Goal: Information Seeking & Learning: Find specific fact

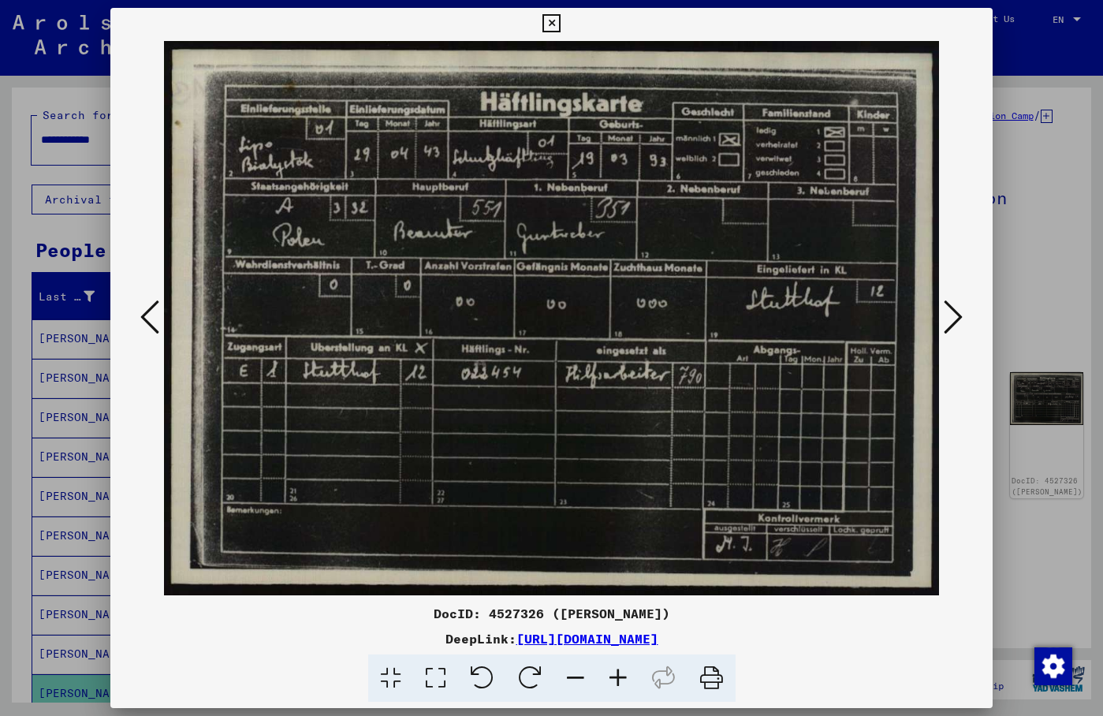
scroll to position [430, 0]
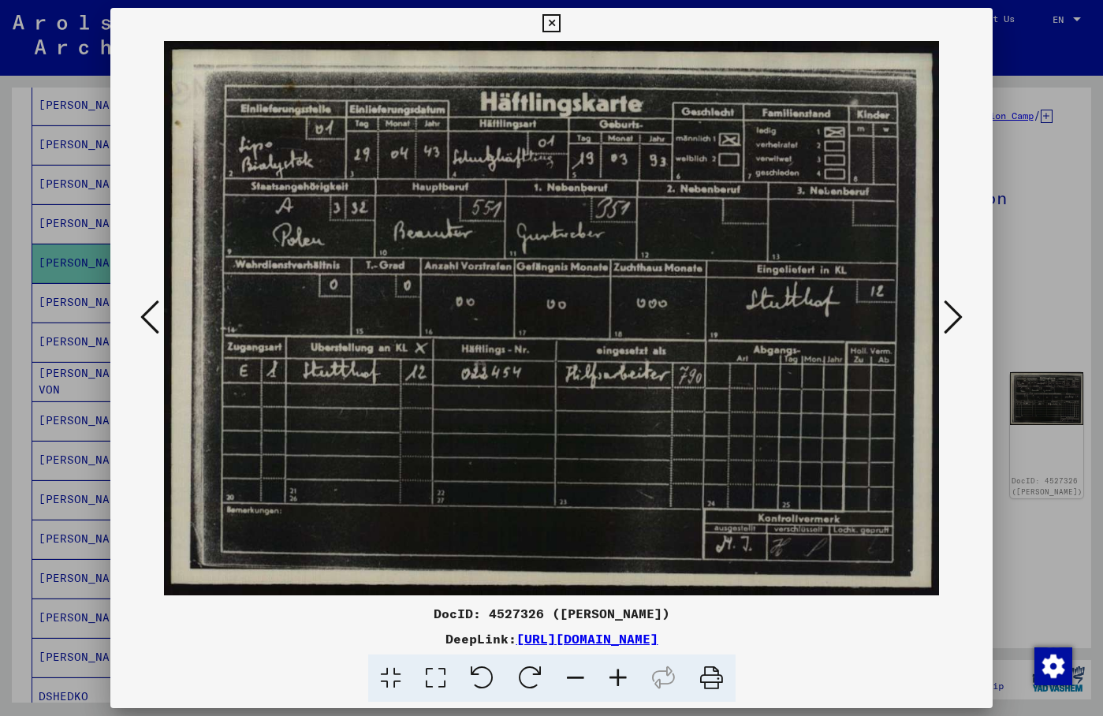
click at [976, 149] on div at bounding box center [551, 318] width 882 height 558
click at [857, 45] on img at bounding box center [551, 318] width 775 height 558
click at [152, 311] on icon at bounding box center [149, 317] width 19 height 38
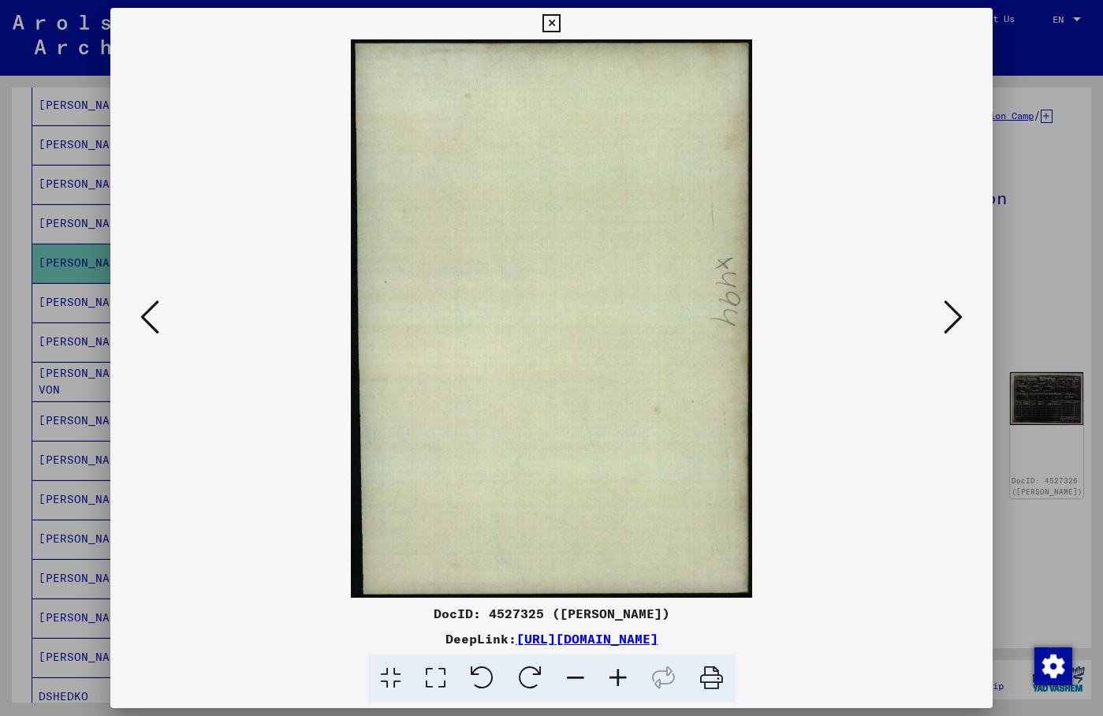
click at [152, 311] on icon at bounding box center [149, 317] width 19 height 38
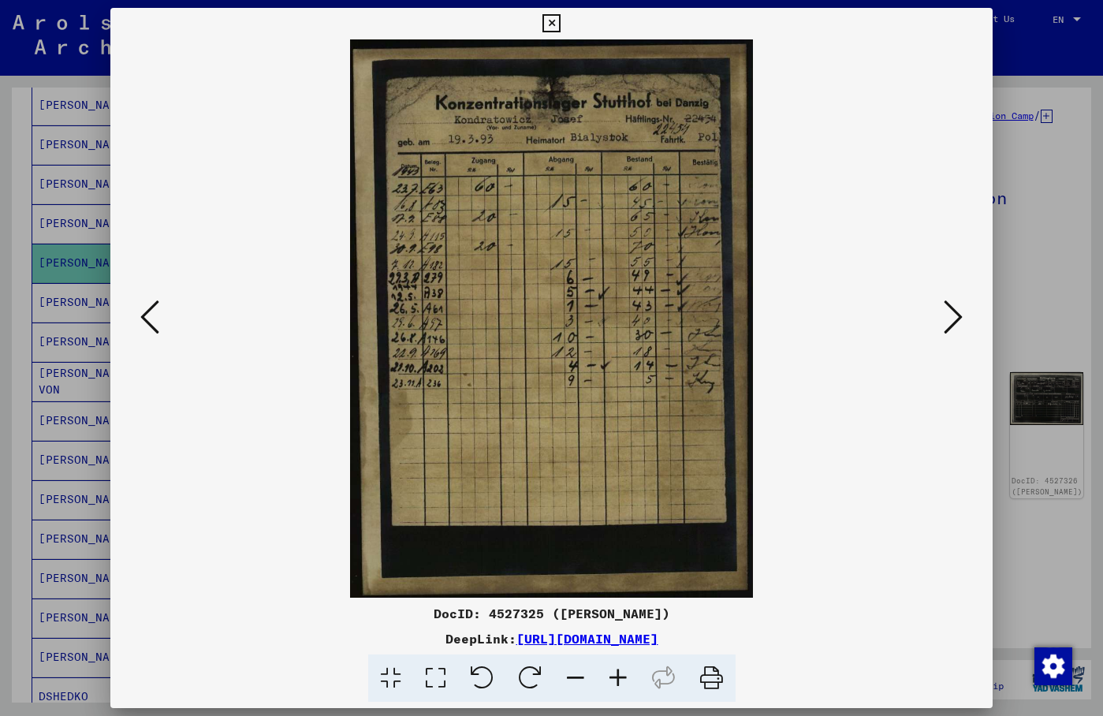
click at [145, 317] on icon at bounding box center [149, 317] width 19 height 38
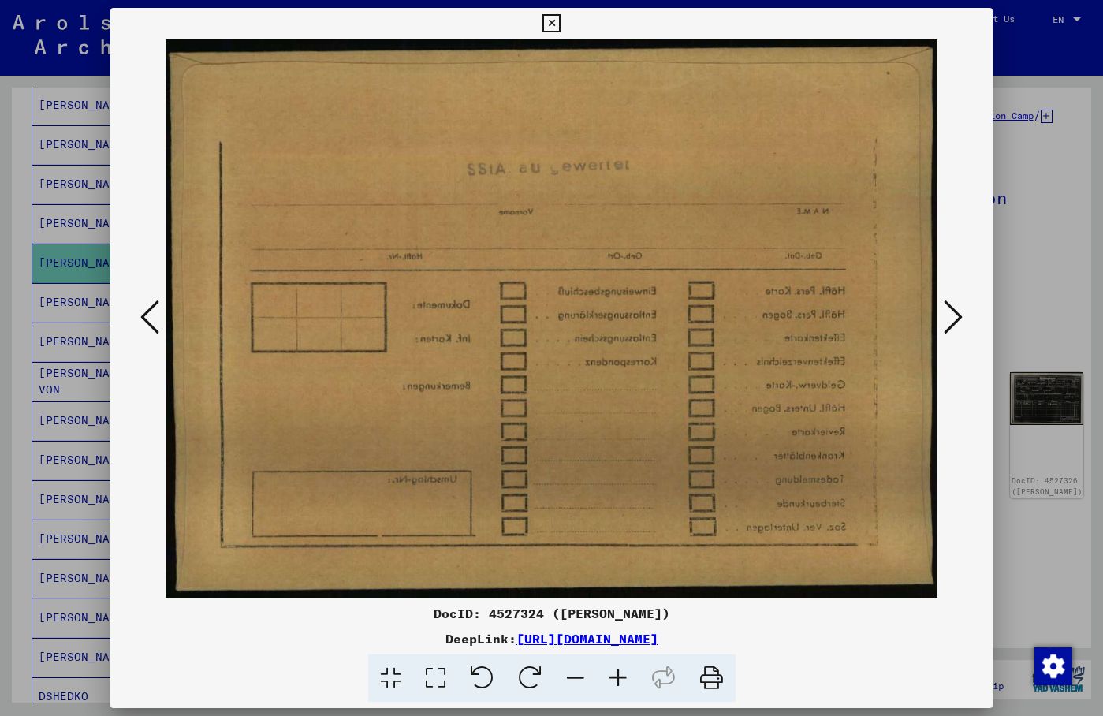
click at [145, 317] on icon at bounding box center [149, 317] width 19 height 38
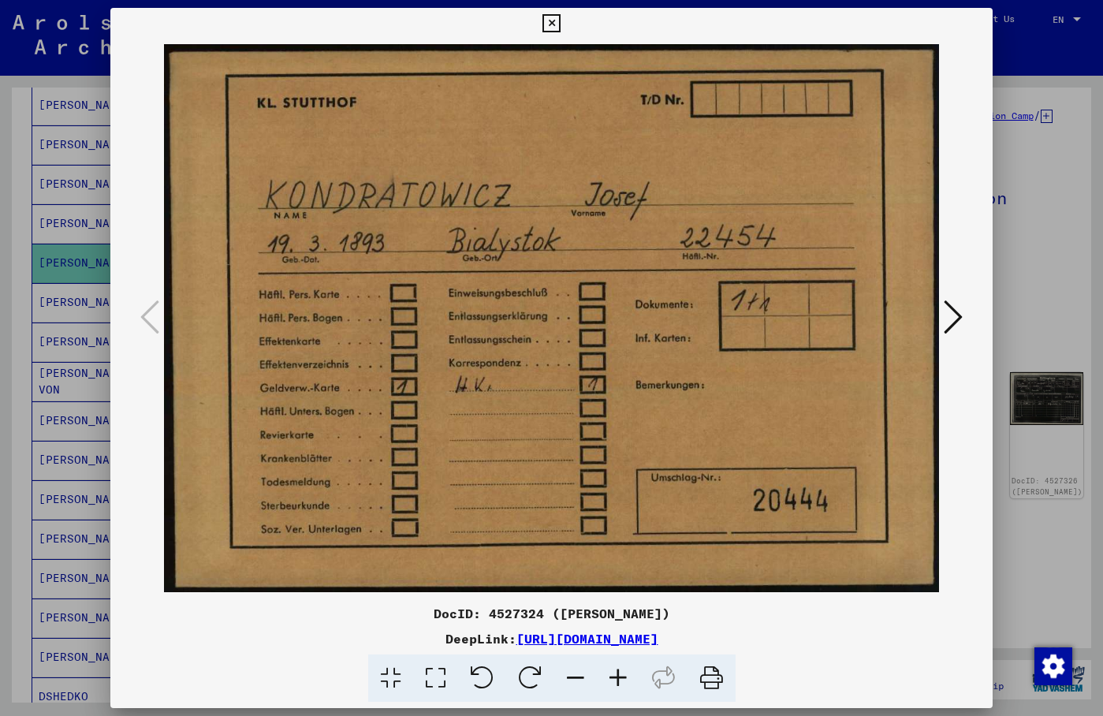
click at [959, 318] on icon at bounding box center [952, 317] width 19 height 38
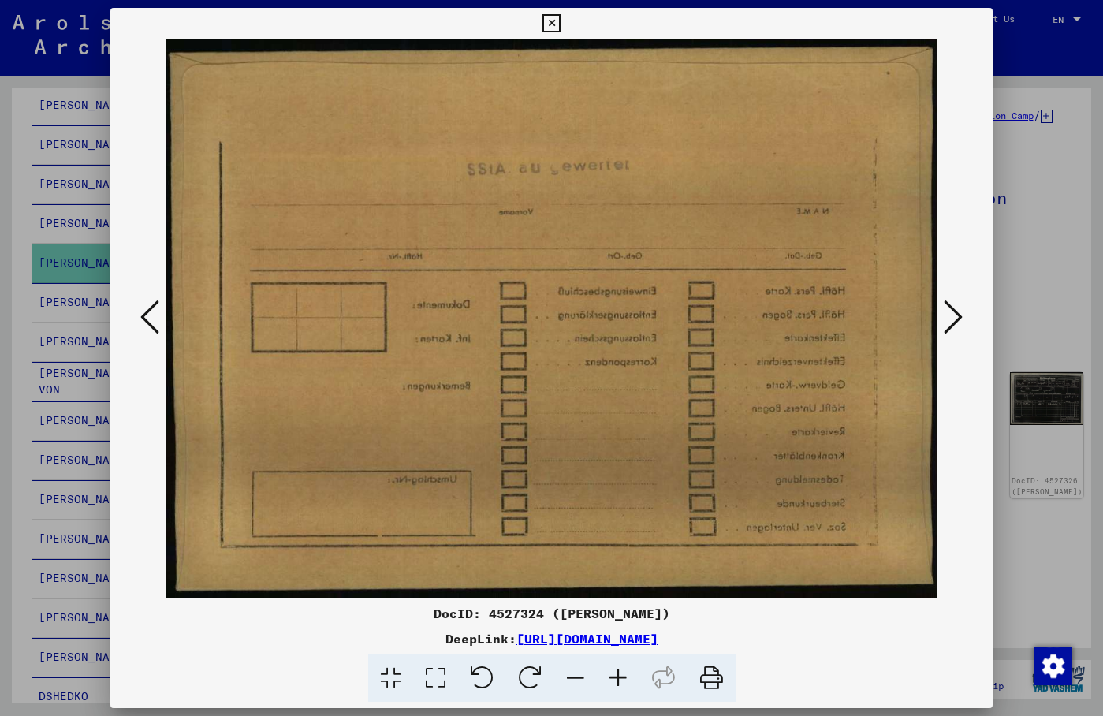
click at [959, 318] on icon at bounding box center [952, 317] width 19 height 38
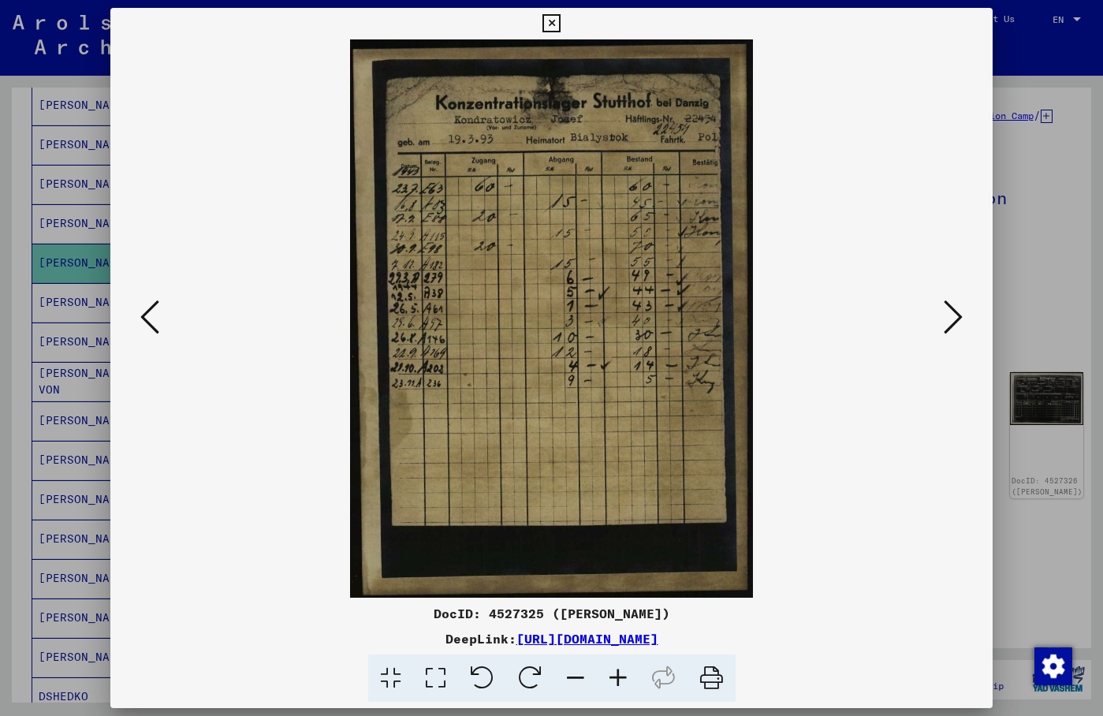
click at [865, 114] on img at bounding box center [551, 318] width 775 height 558
click at [944, 317] on button at bounding box center [953, 318] width 28 height 45
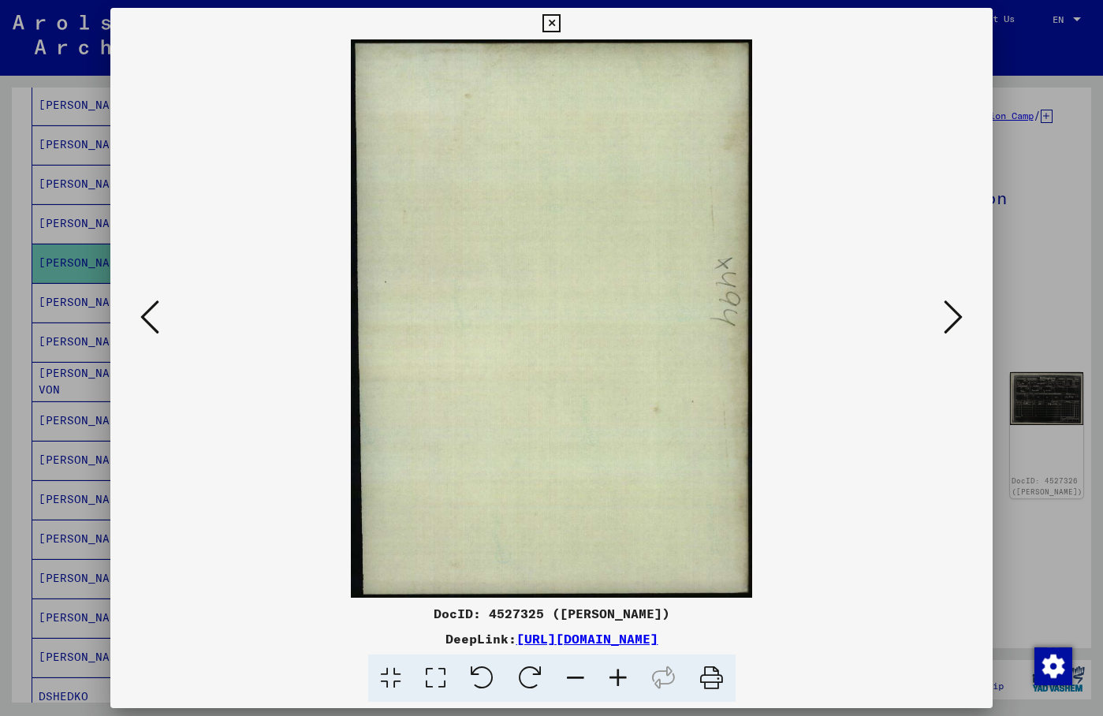
click at [944, 317] on button at bounding box center [953, 318] width 28 height 45
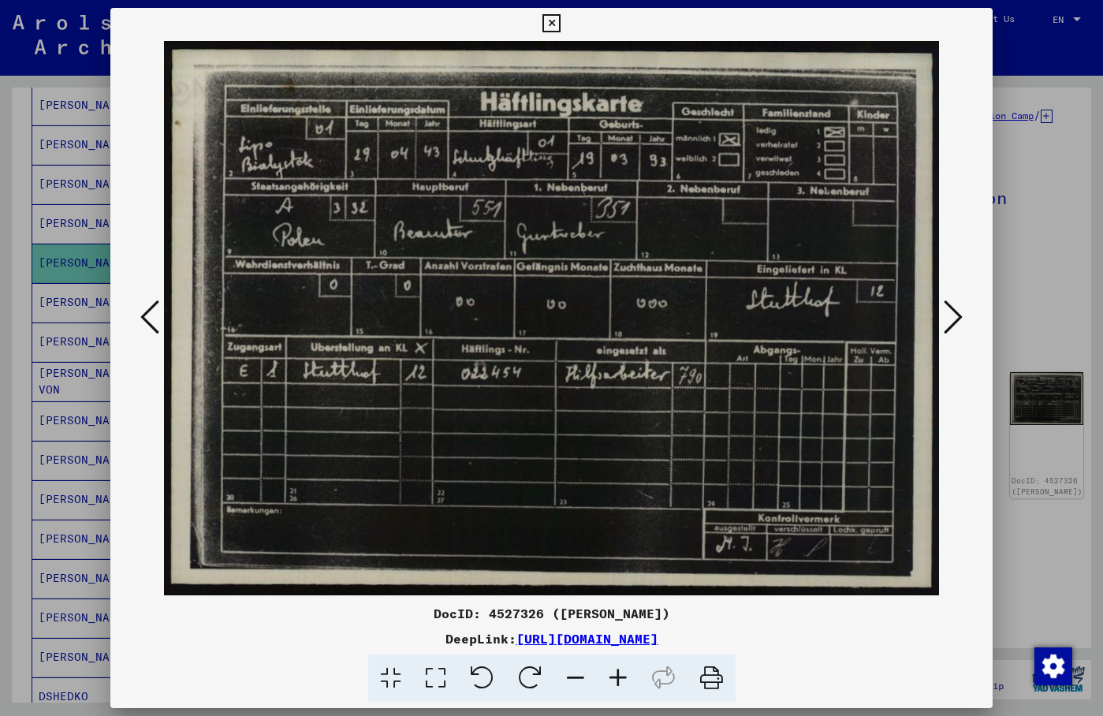
click at [944, 317] on button at bounding box center [953, 318] width 28 height 45
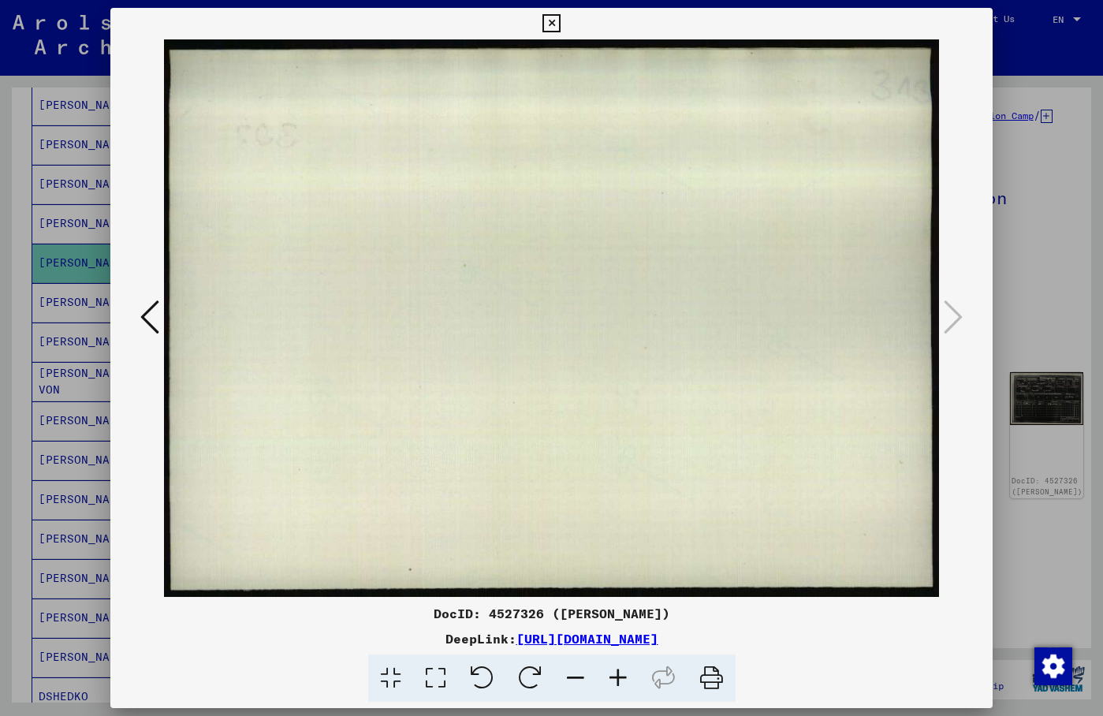
click at [152, 321] on icon at bounding box center [149, 317] width 19 height 38
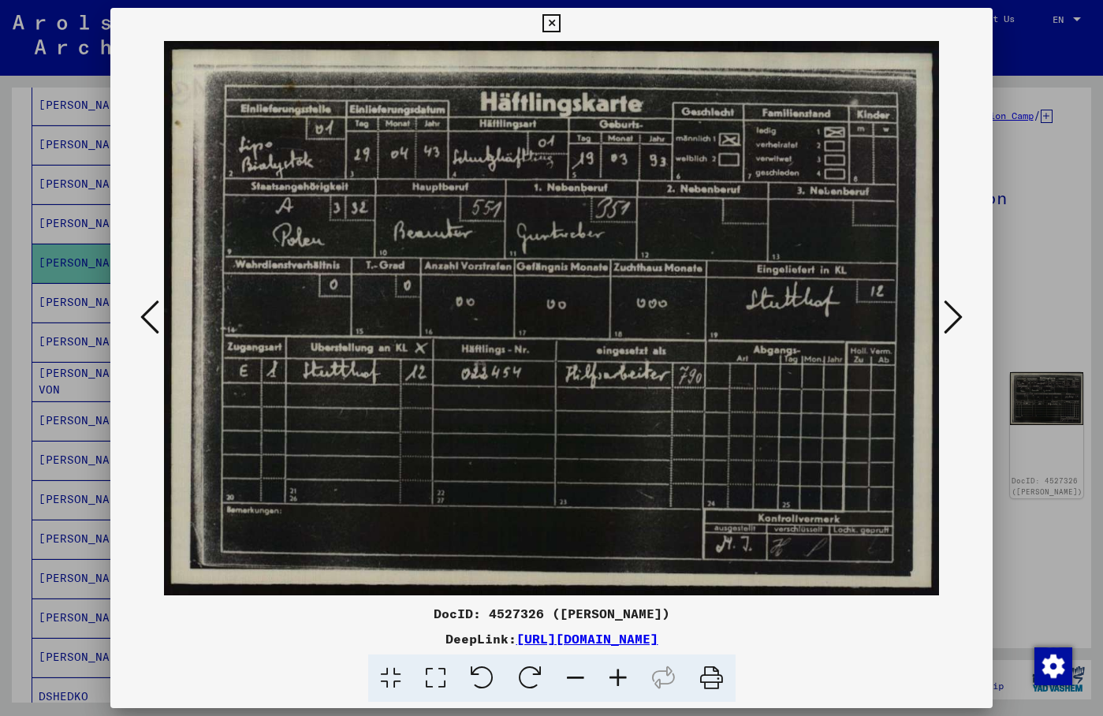
click at [565, 20] on button at bounding box center [551, 24] width 28 height 32
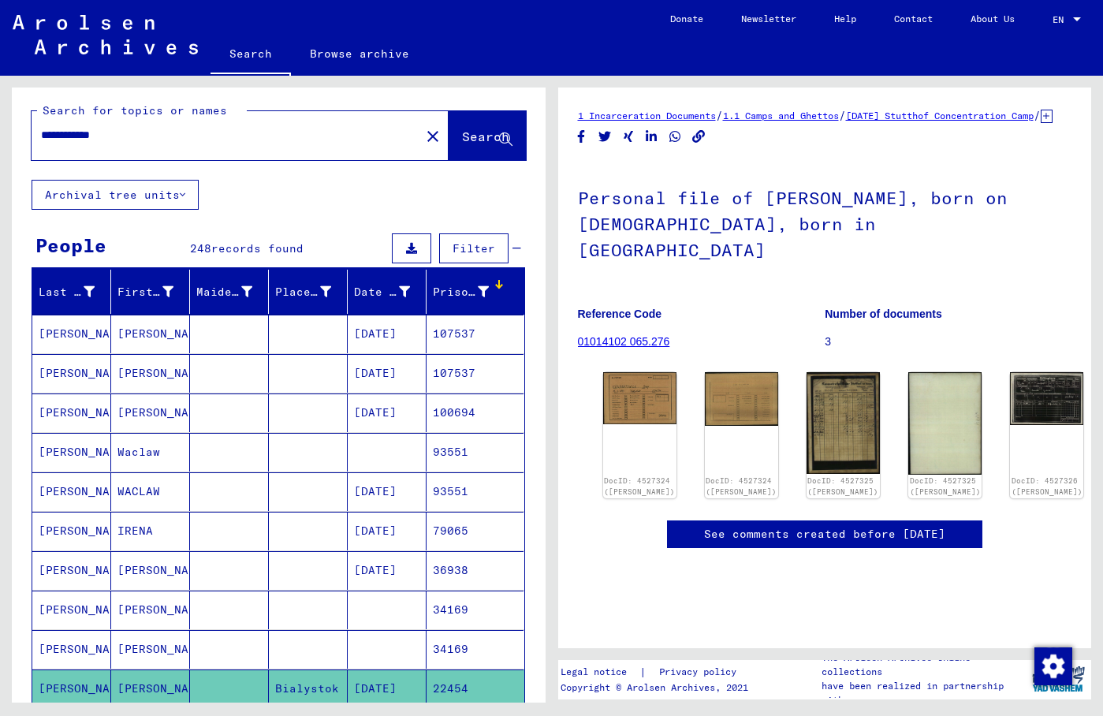
scroll to position [0, 0]
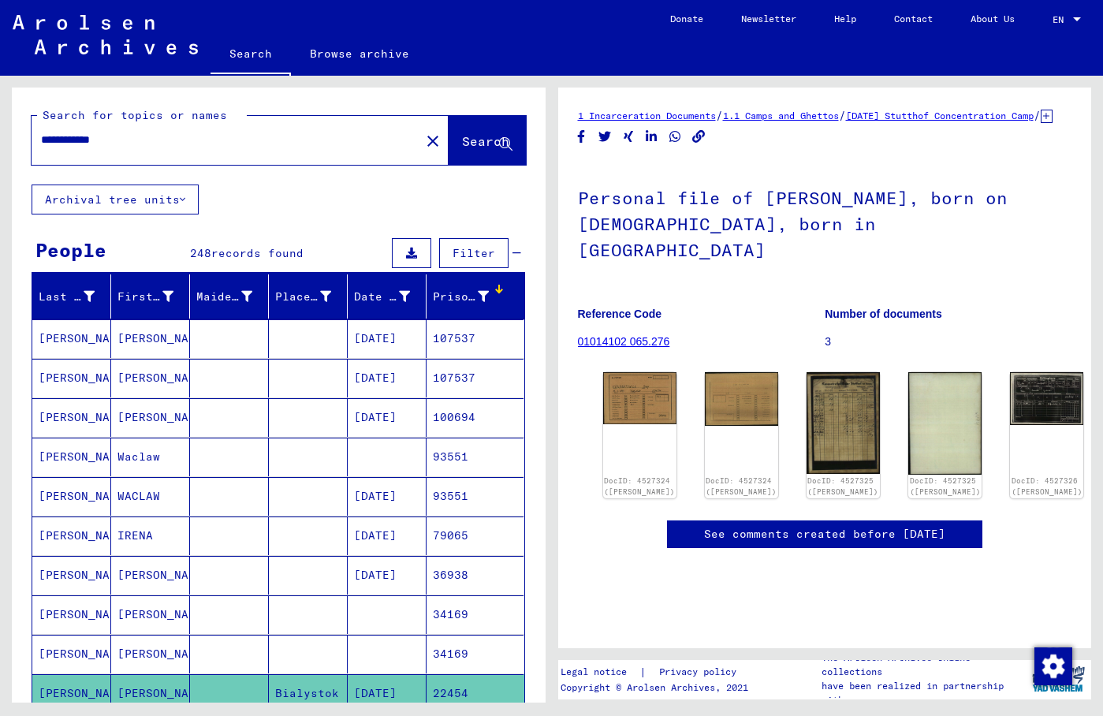
drag, startPoint x: 175, startPoint y: 142, endPoint x: -132, endPoint y: 143, distance: 306.6
click at [41, 143] on input "**********" at bounding box center [226, 140] width 370 height 17
